Goal: Task Accomplishment & Management: Use online tool/utility

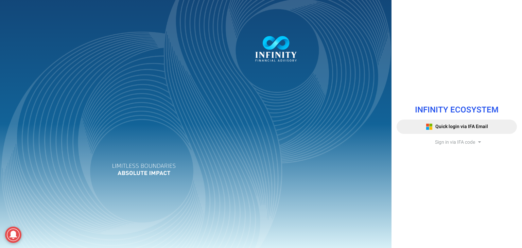
click at [469, 144] on span "Sign in via IFA code" at bounding box center [455, 142] width 40 height 7
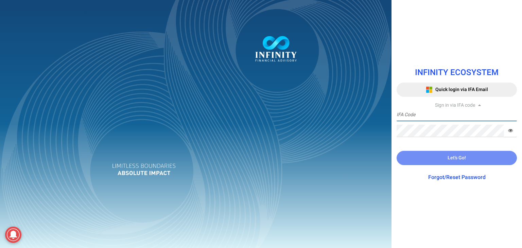
click at [432, 116] on input "text" at bounding box center [457, 115] width 120 height 13
type input "T"
click at [438, 117] on input "text" at bounding box center [457, 115] width 120 height 13
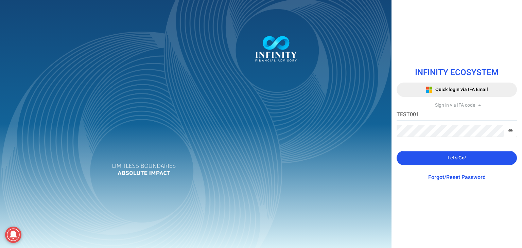
click at [438, 117] on input "TEST001" at bounding box center [457, 115] width 120 height 13
type input "TEST0001"
drag, startPoint x: 439, startPoint y: 147, endPoint x: 441, endPoint y: 160, distance: 13.2
click at [440, 154] on div "INFINITY ECOSYSTEM Quick login via IFA Email Sign in via IFA code TEST0001 IFA …" at bounding box center [457, 124] width 131 height 128
click at [441, 160] on button "Let's Go!" at bounding box center [457, 158] width 120 height 14
